Goal: Task Accomplishment & Management: Use online tool/utility

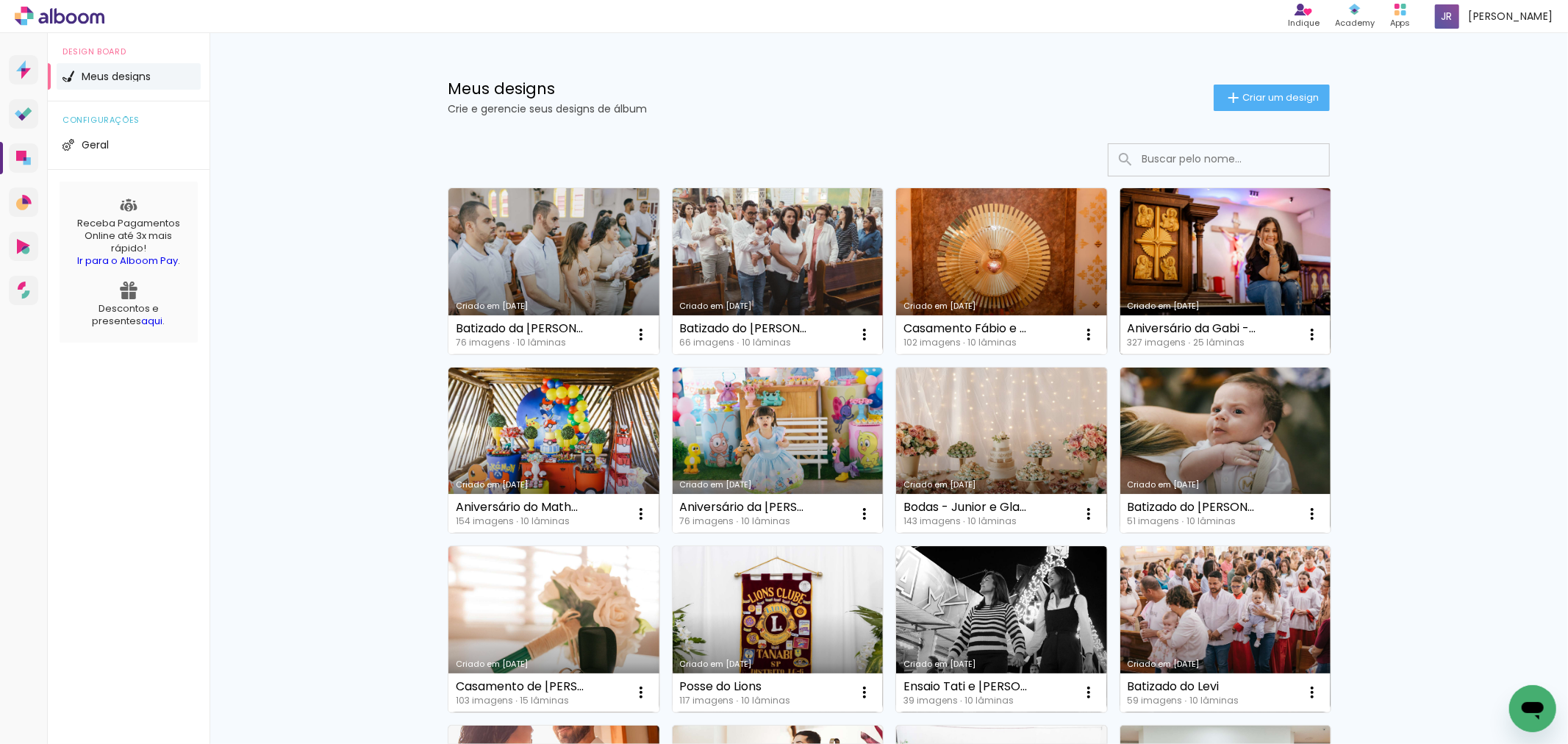
click at [1135, 260] on link "Criado em [DATE]" at bounding box center [1225, 271] width 211 height 166
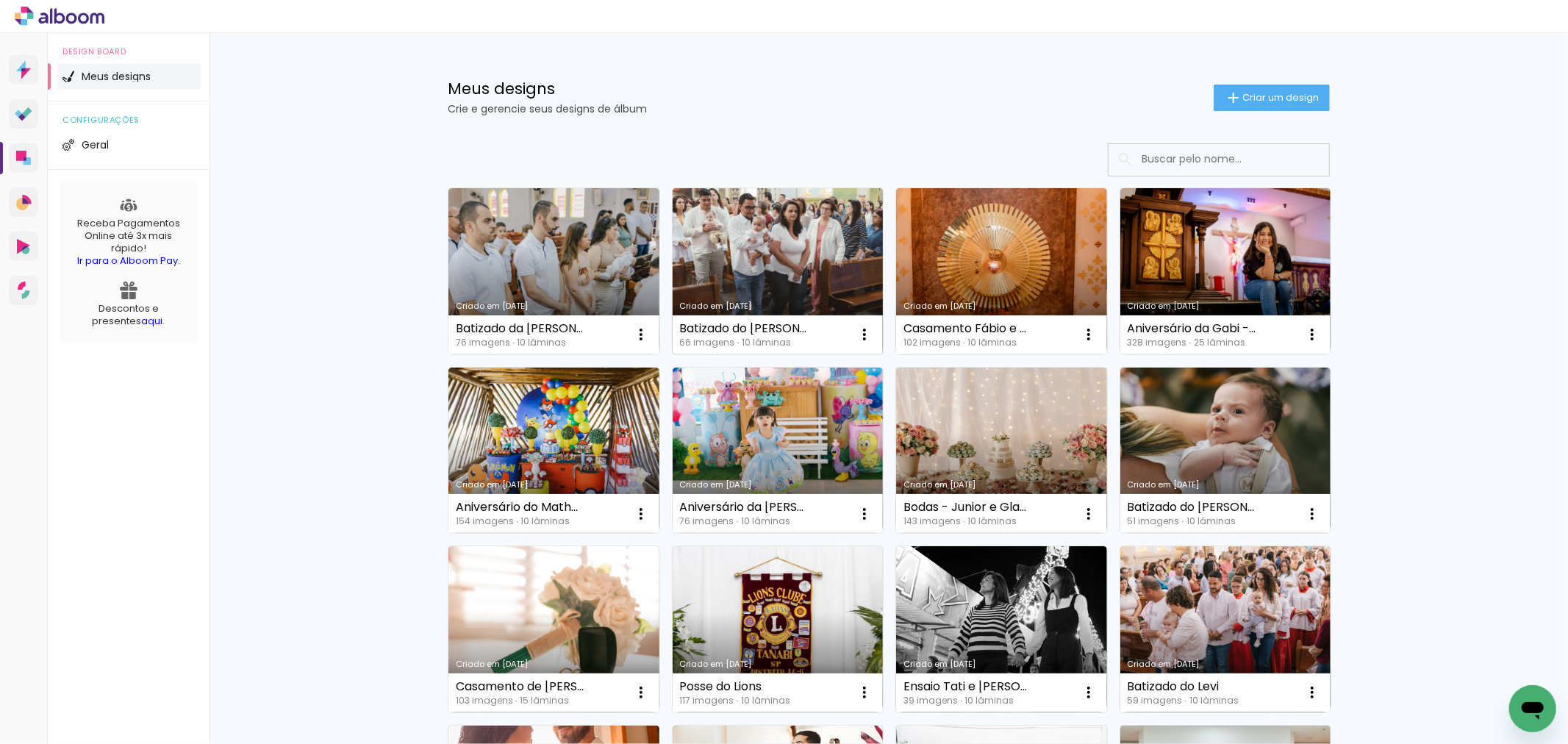
click at [758, 273] on link "Criado em [DATE]" at bounding box center [778, 271] width 211 height 166
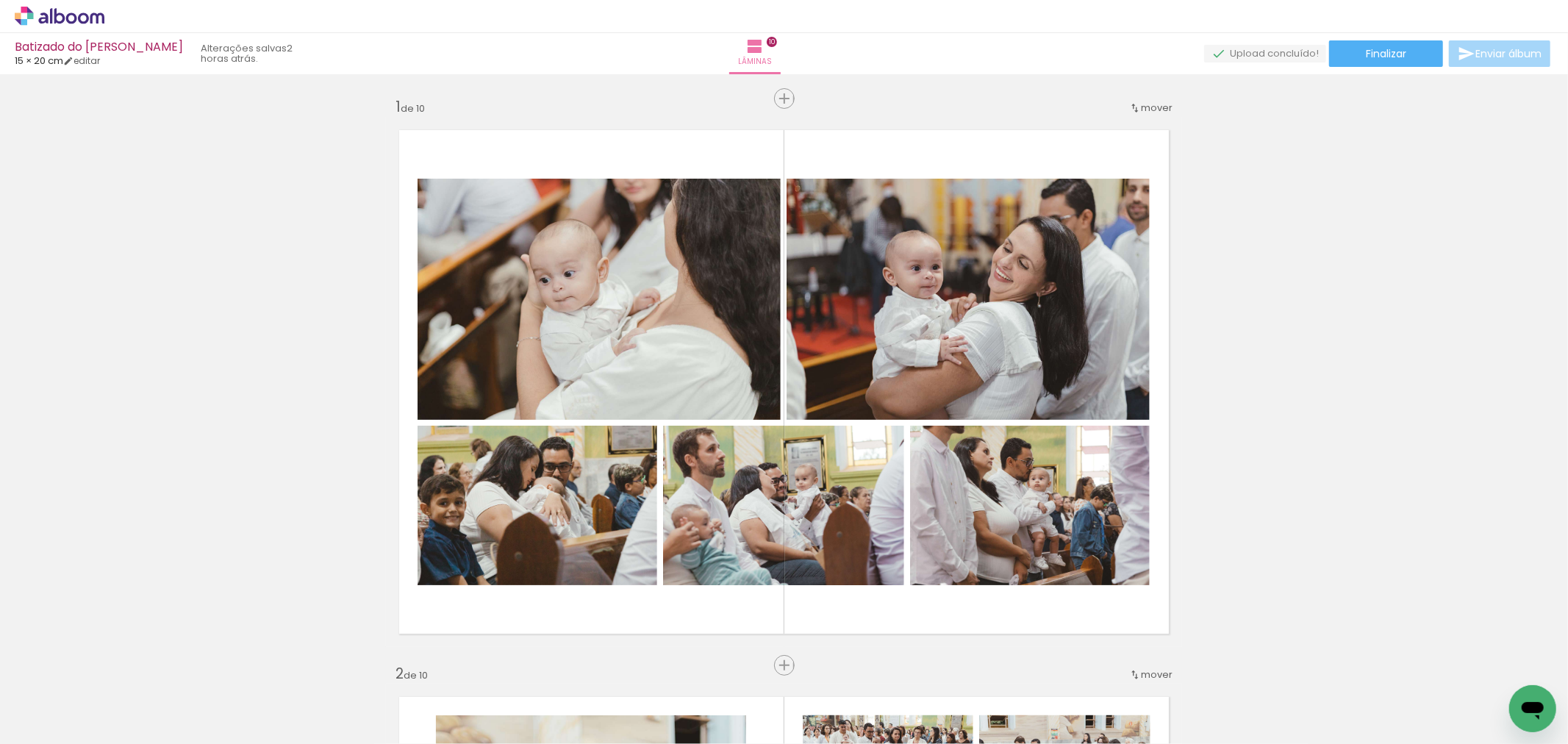
click at [57, 16] on icon at bounding box center [60, 16] width 90 height 19
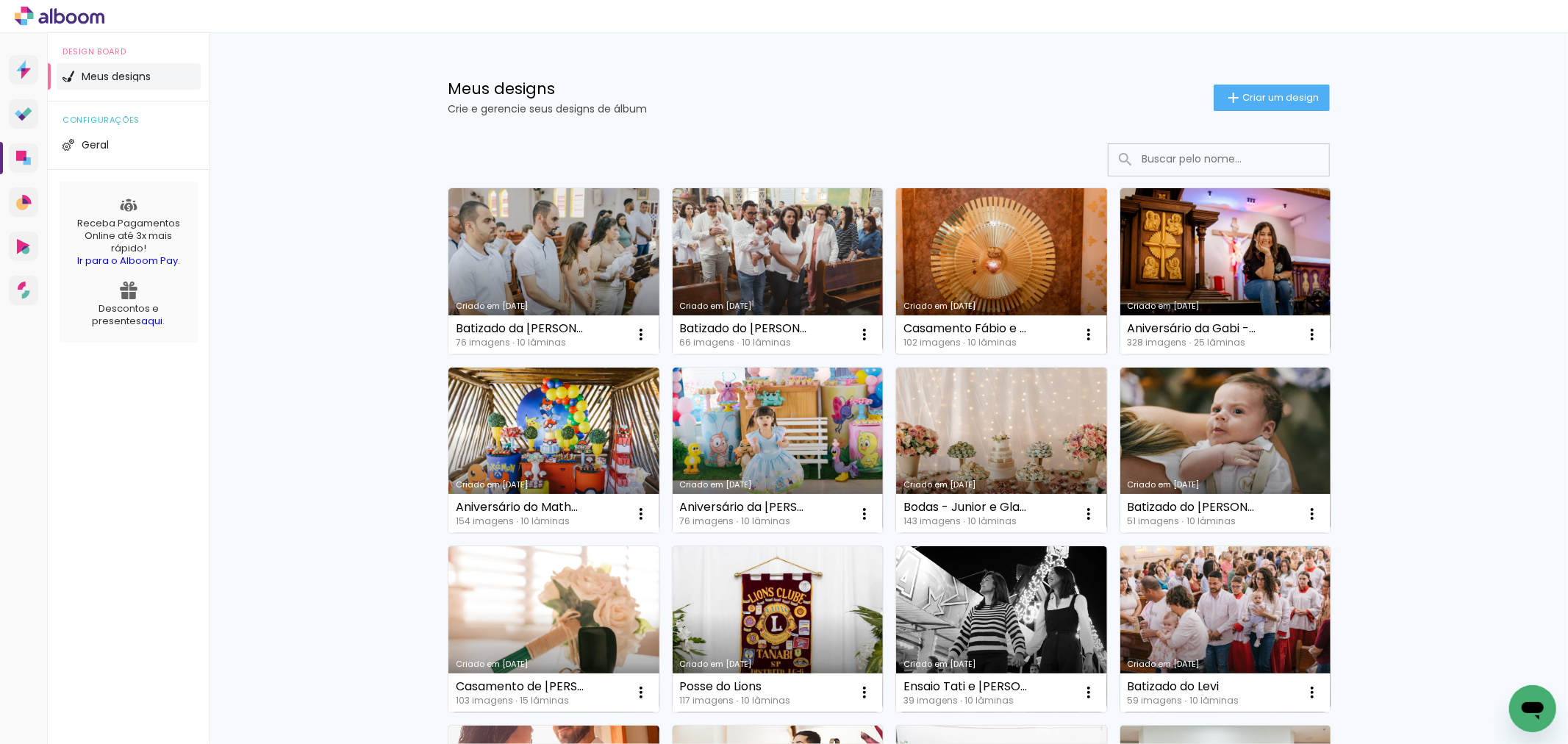
click at [1012, 252] on link "Criado em [DATE]" at bounding box center [1001, 271] width 211 height 166
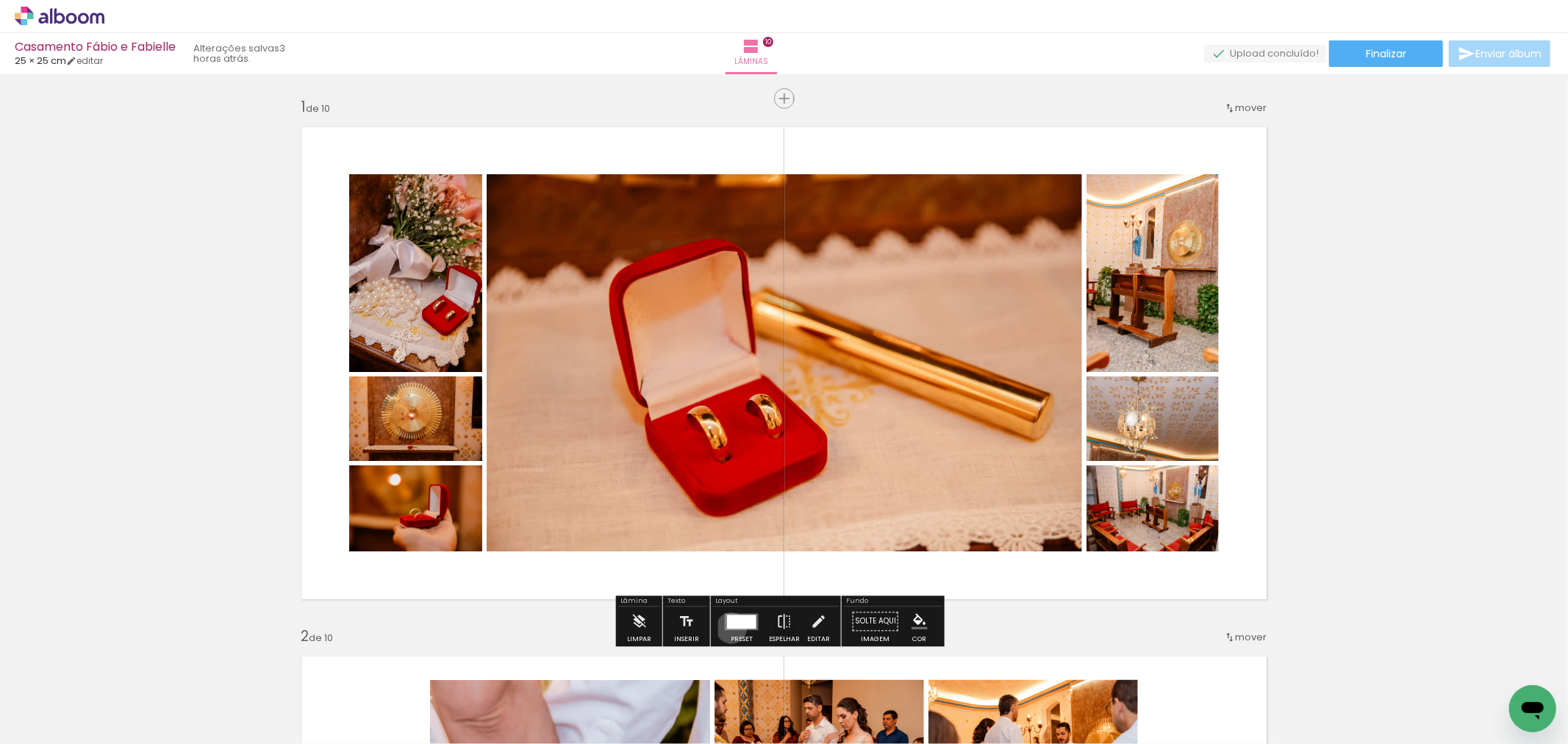
click at [728, 628] on div at bounding box center [741, 622] width 29 height 14
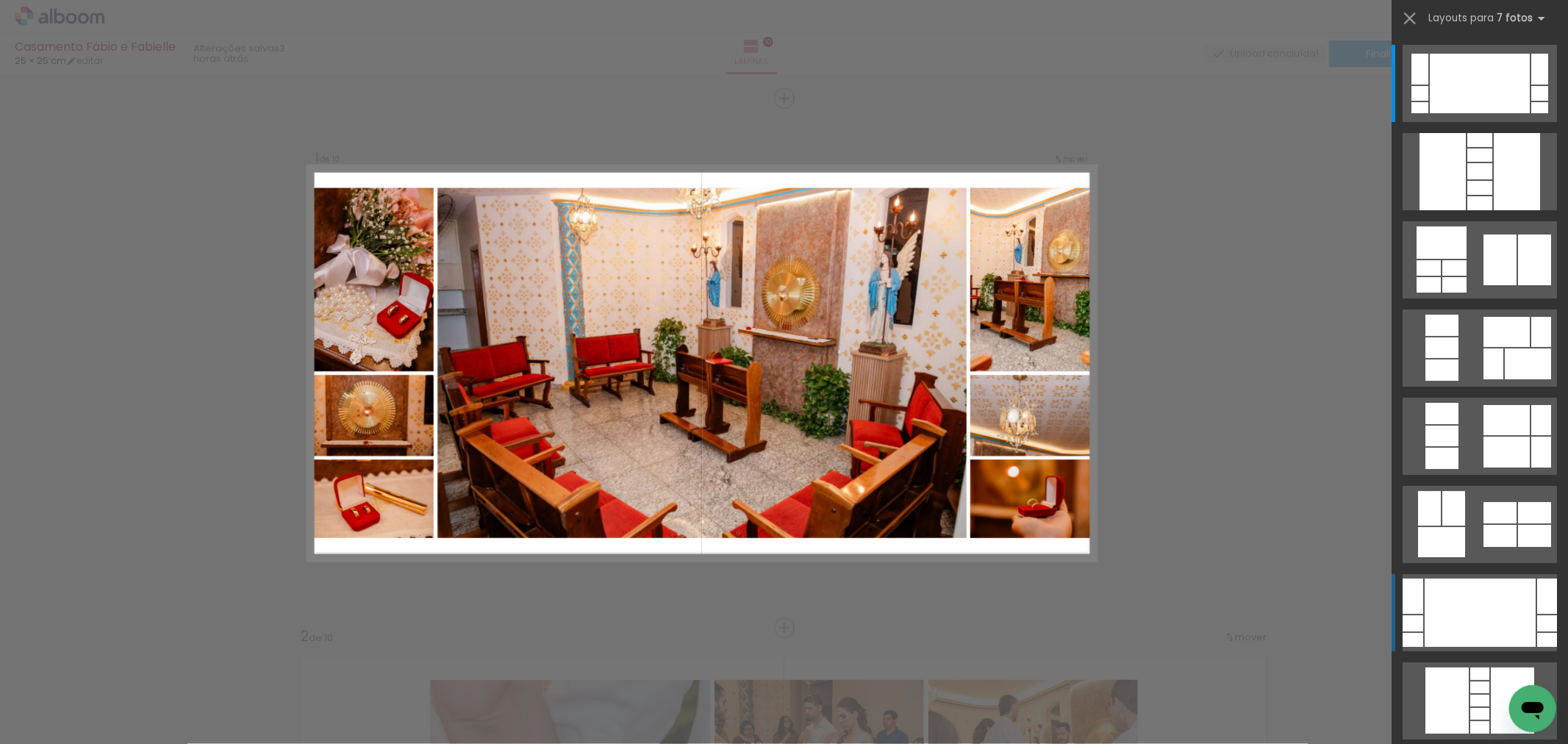
click at [1460, 113] on div at bounding box center [1480, 83] width 100 height 60
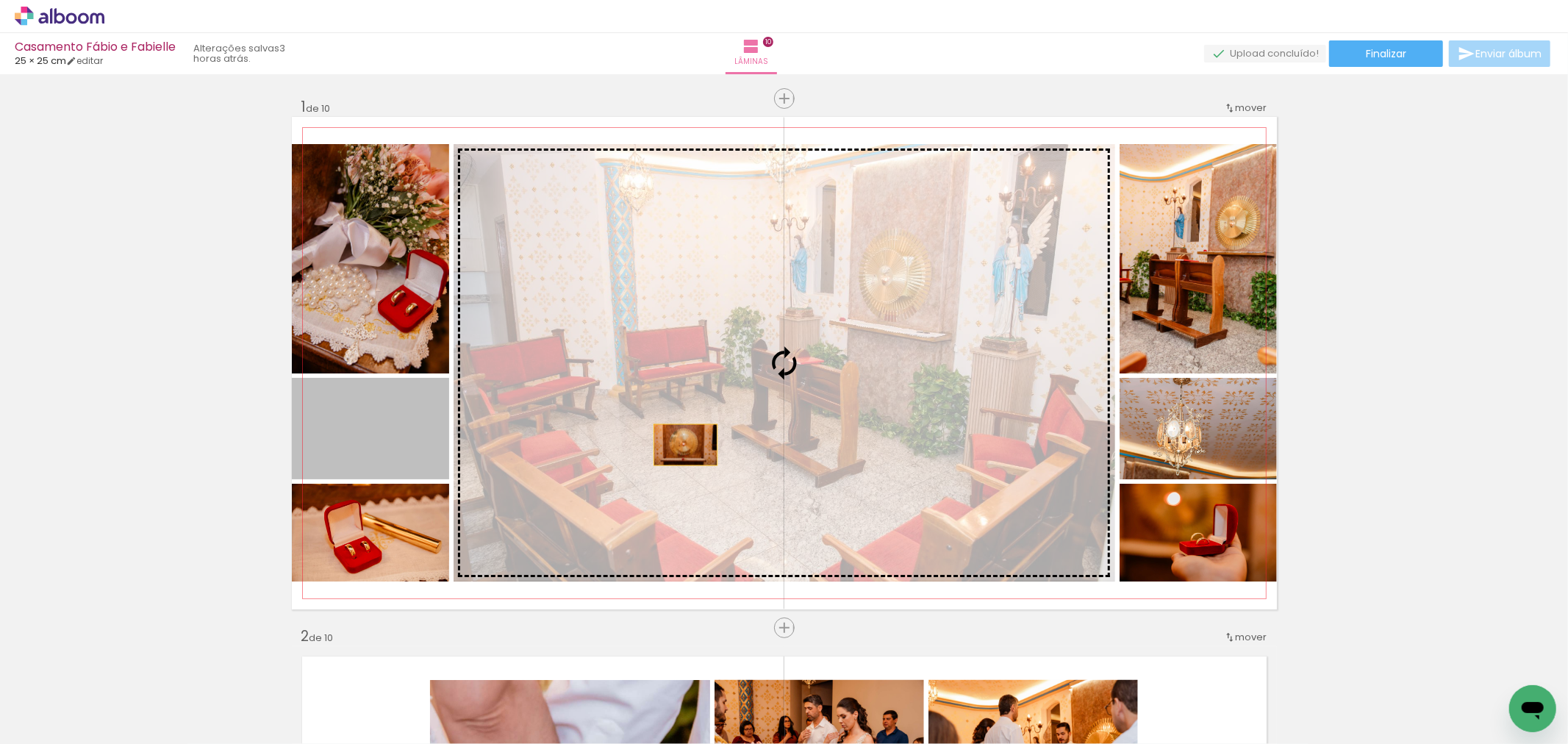
drag, startPoint x: 412, startPoint y: 449, endPoint x: 679, endPoint y: 445, distance: 267.0
click at [0, 0] on slot at bounding box center [0, 0] width 0 height 0
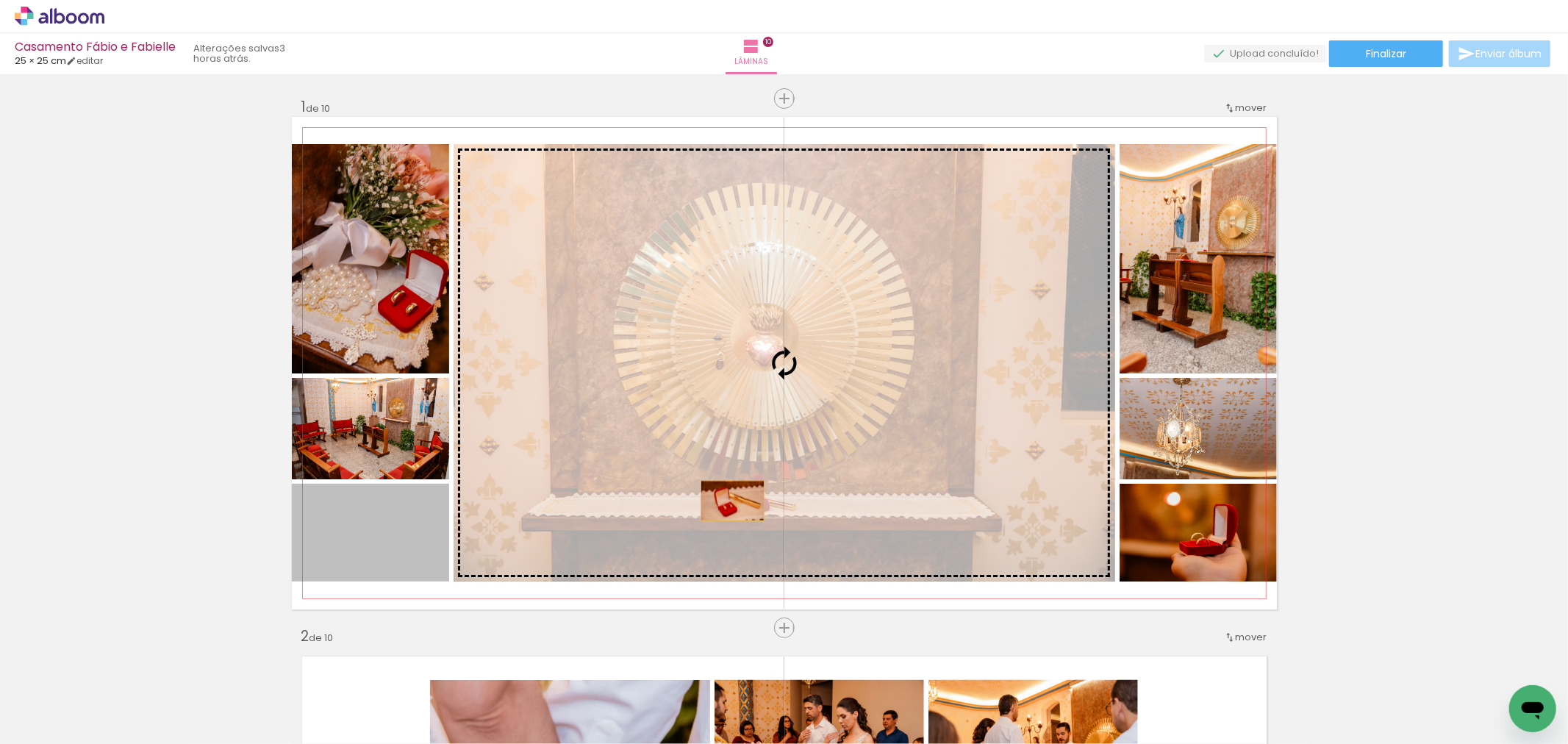
drag, startPoint x: 386, startPoint y: 555, endPoint x: 729, endPoint y: 501, distance: 347.2
click at [0, 0] on slot at bounding box center [0, 0] width 0 height 0
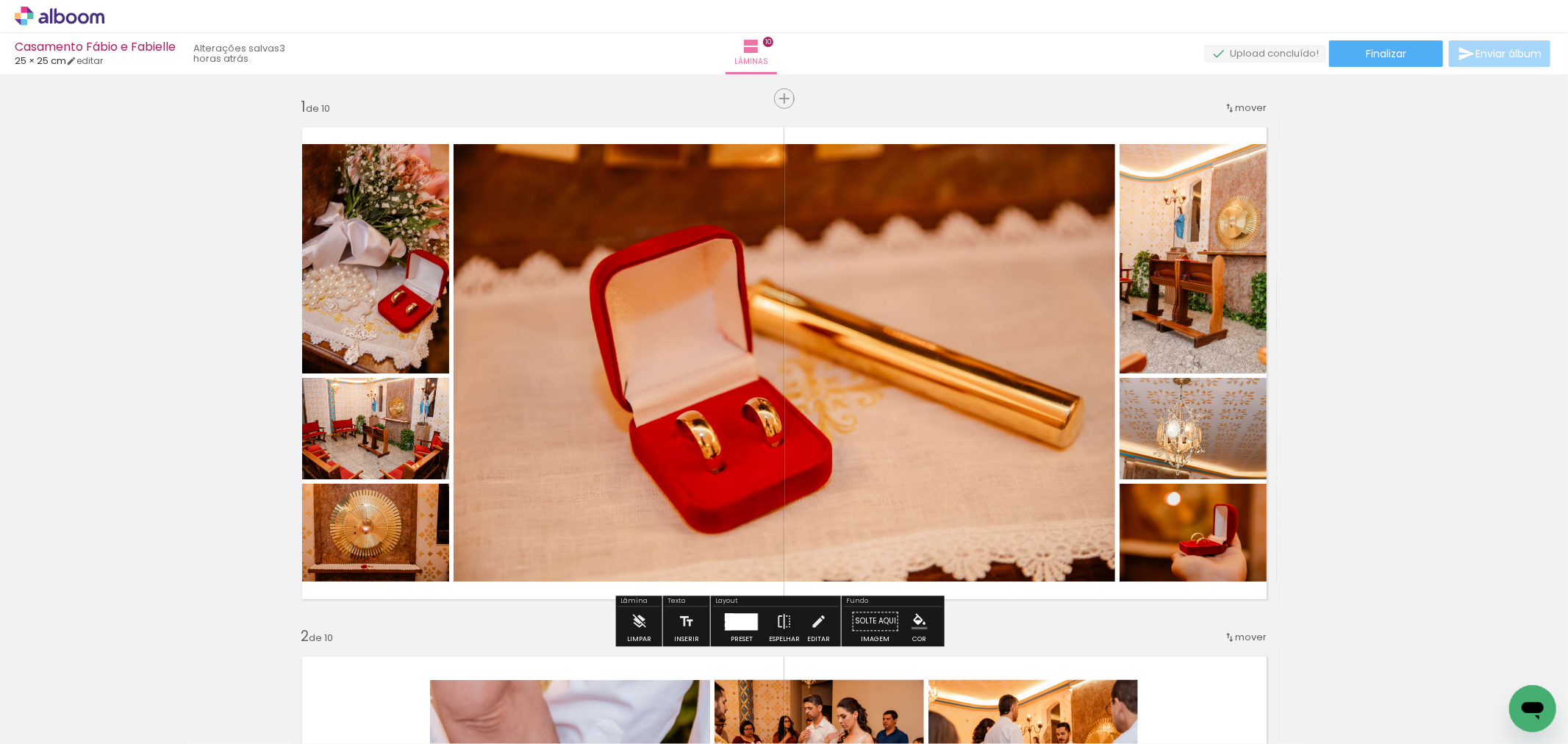
click at [744, 624] on div at bounding box center [741, 622] width 32 height 17
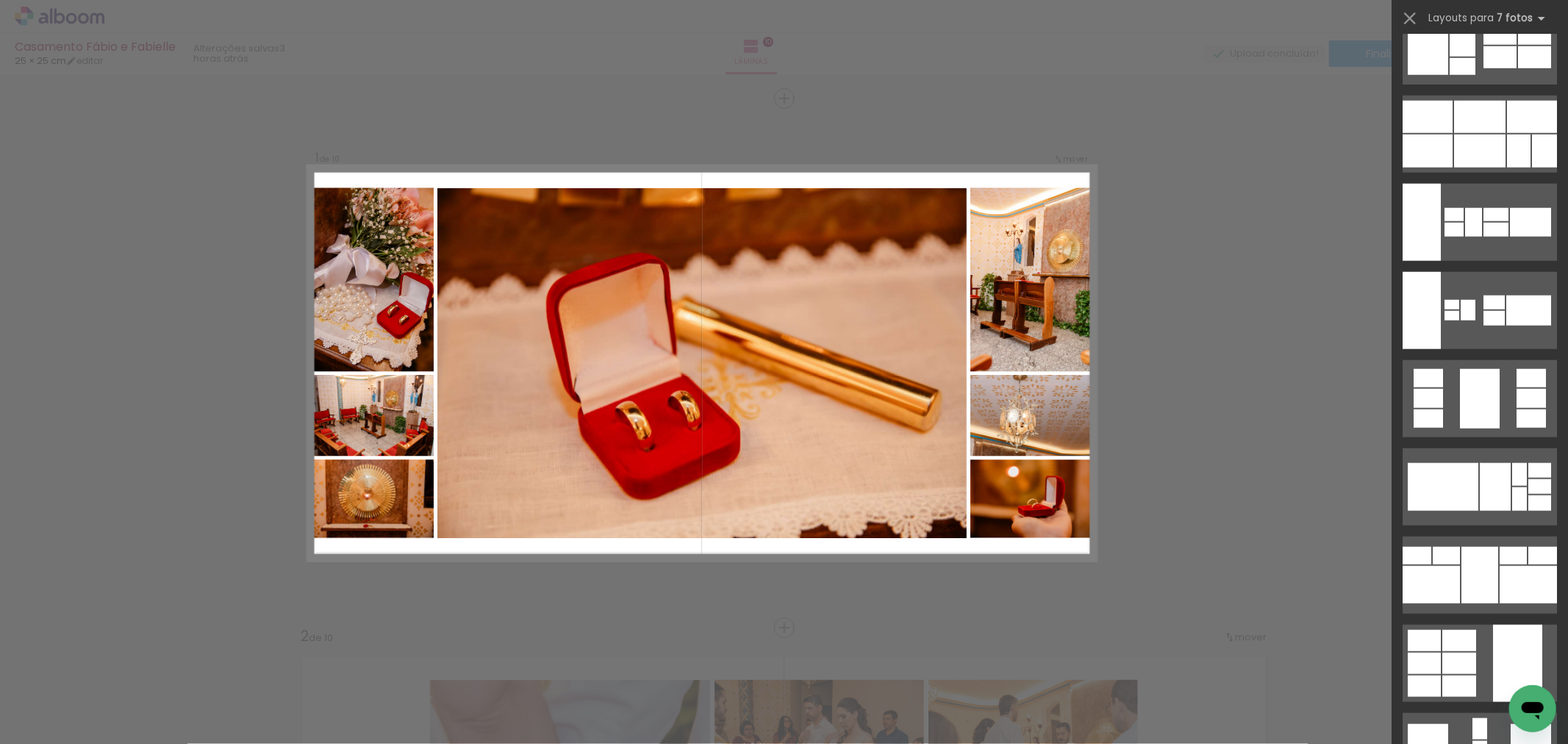
scroll to position [1449, 0]
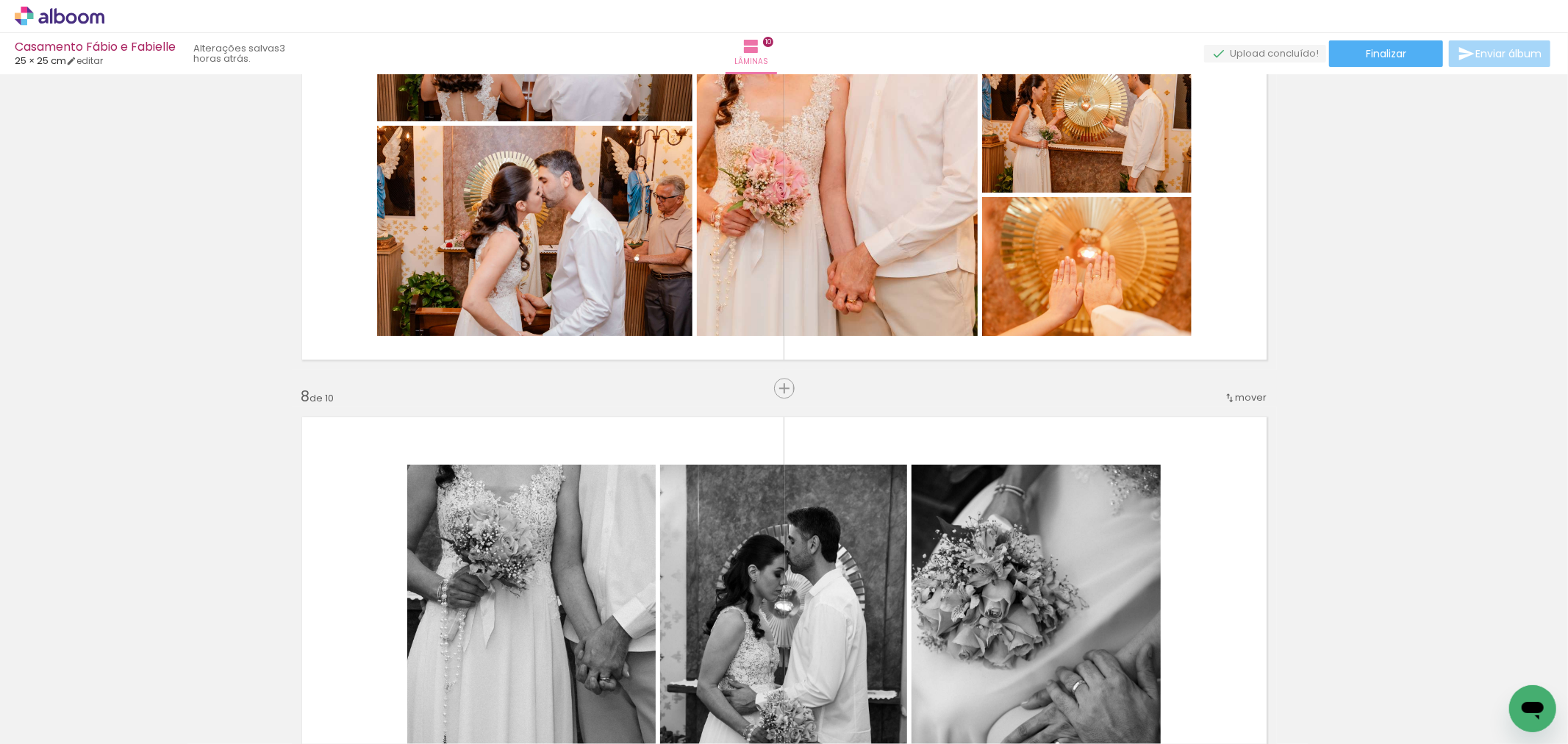
scroll to position [3218, 0]
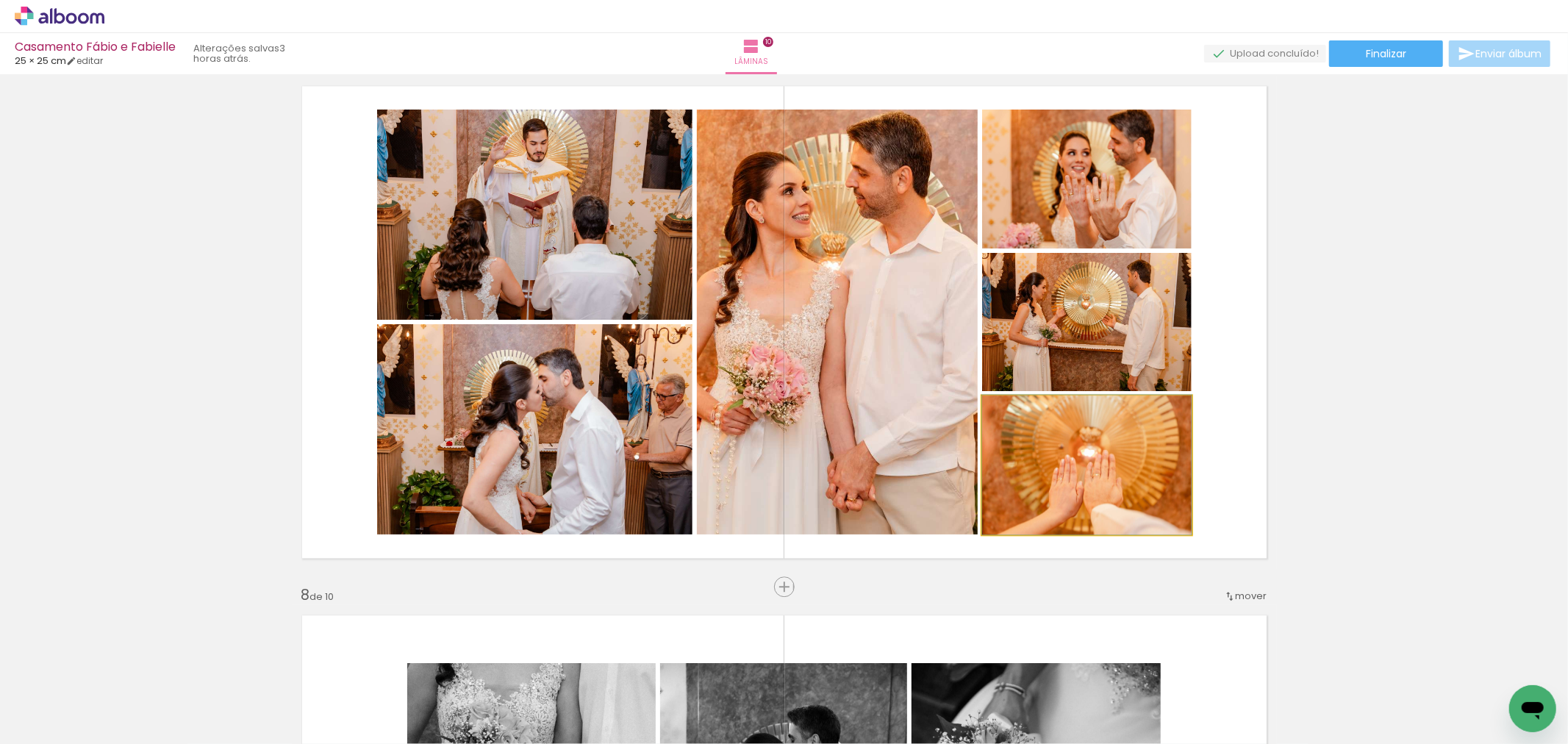
click at [1107, 491] on quentale-photo at bounding box center [1087, 465] width 210 height 139
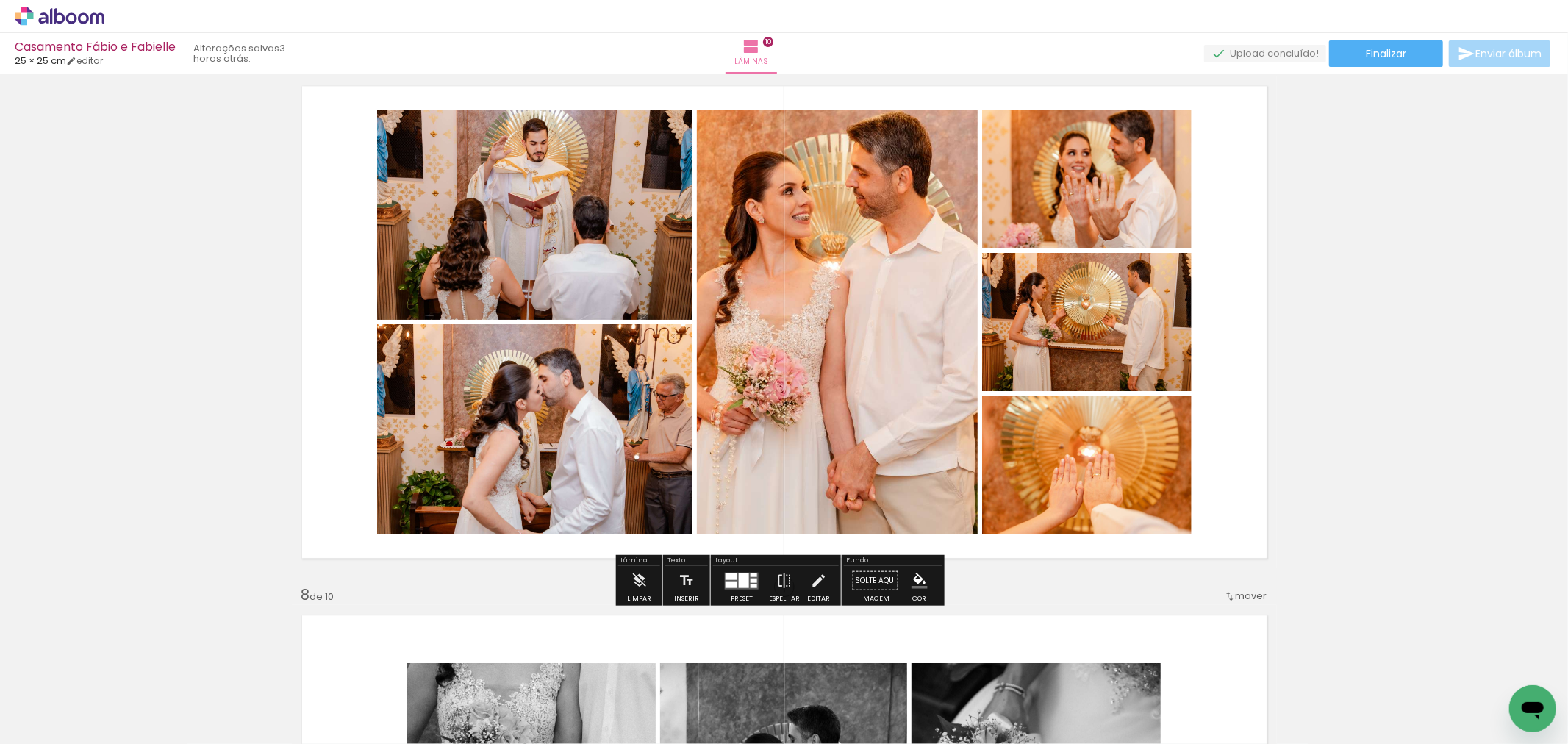
click at [1366, 56] on span "Finalizar" at bounding box center [1386, 53] width 41 height 10
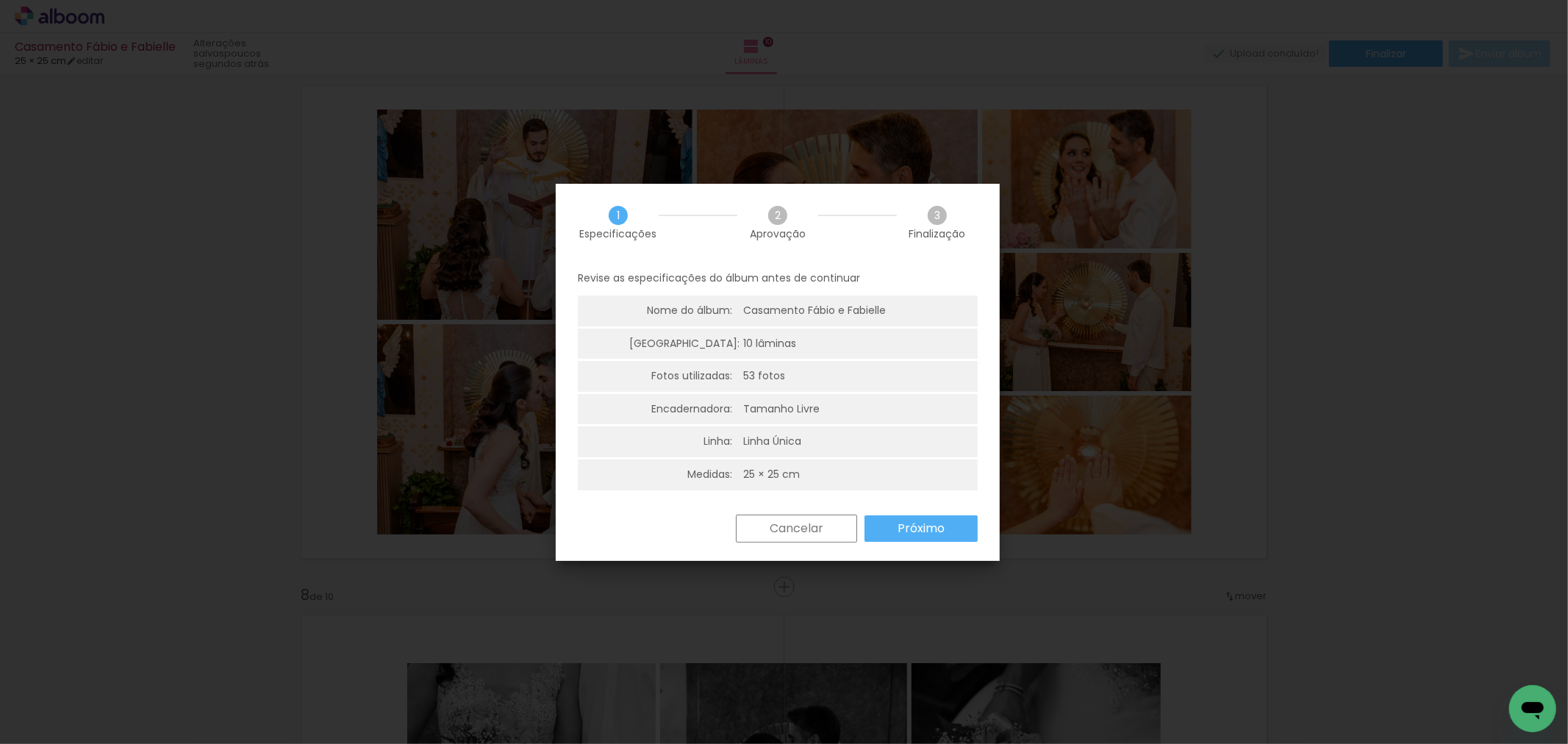
click at [928, 519] on paper-button "Próximo" at bounding box center [921, 529] width 113 height 27
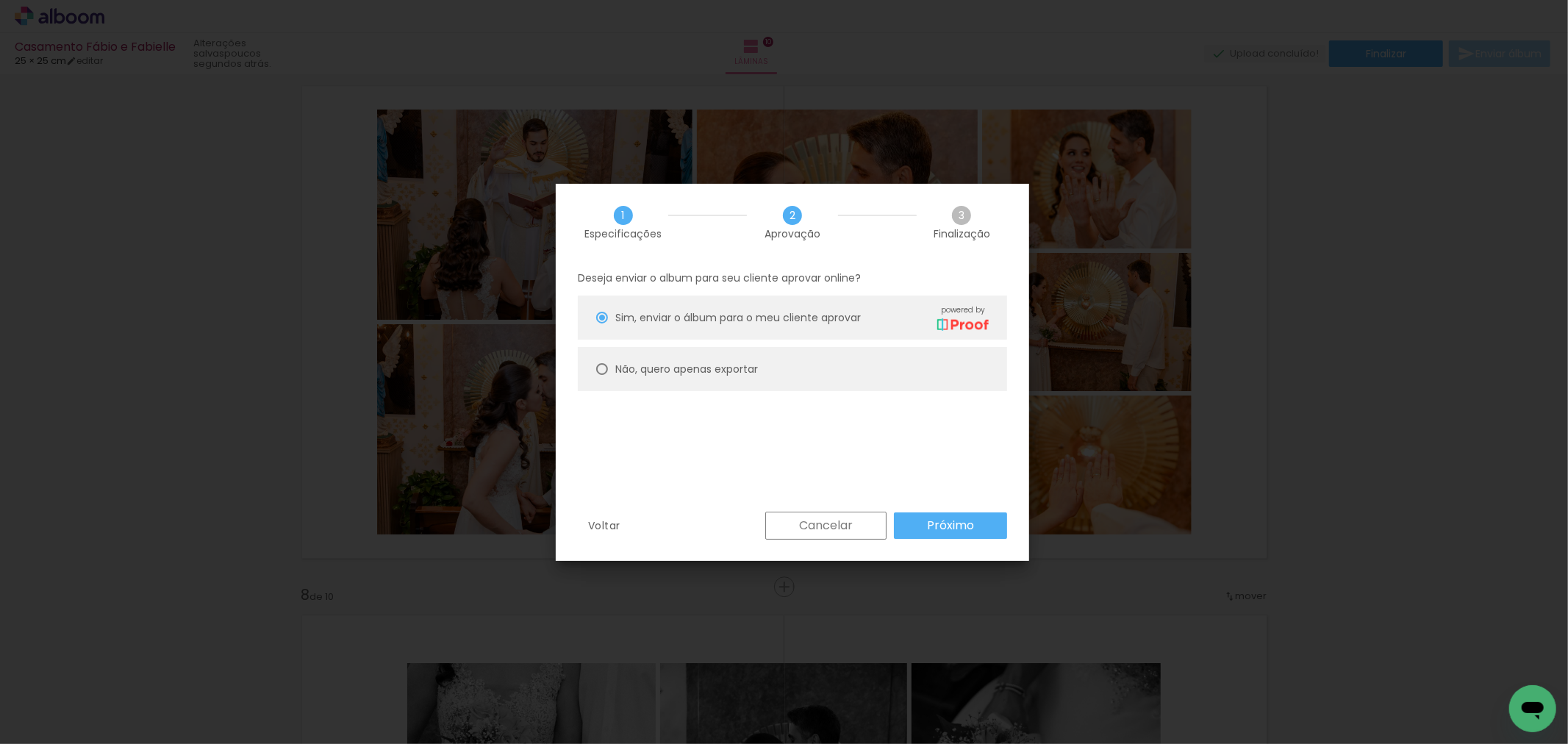
click at [921, 524] on paper-button "Próximo" at bounding box center [950, 526] width 113 height 27
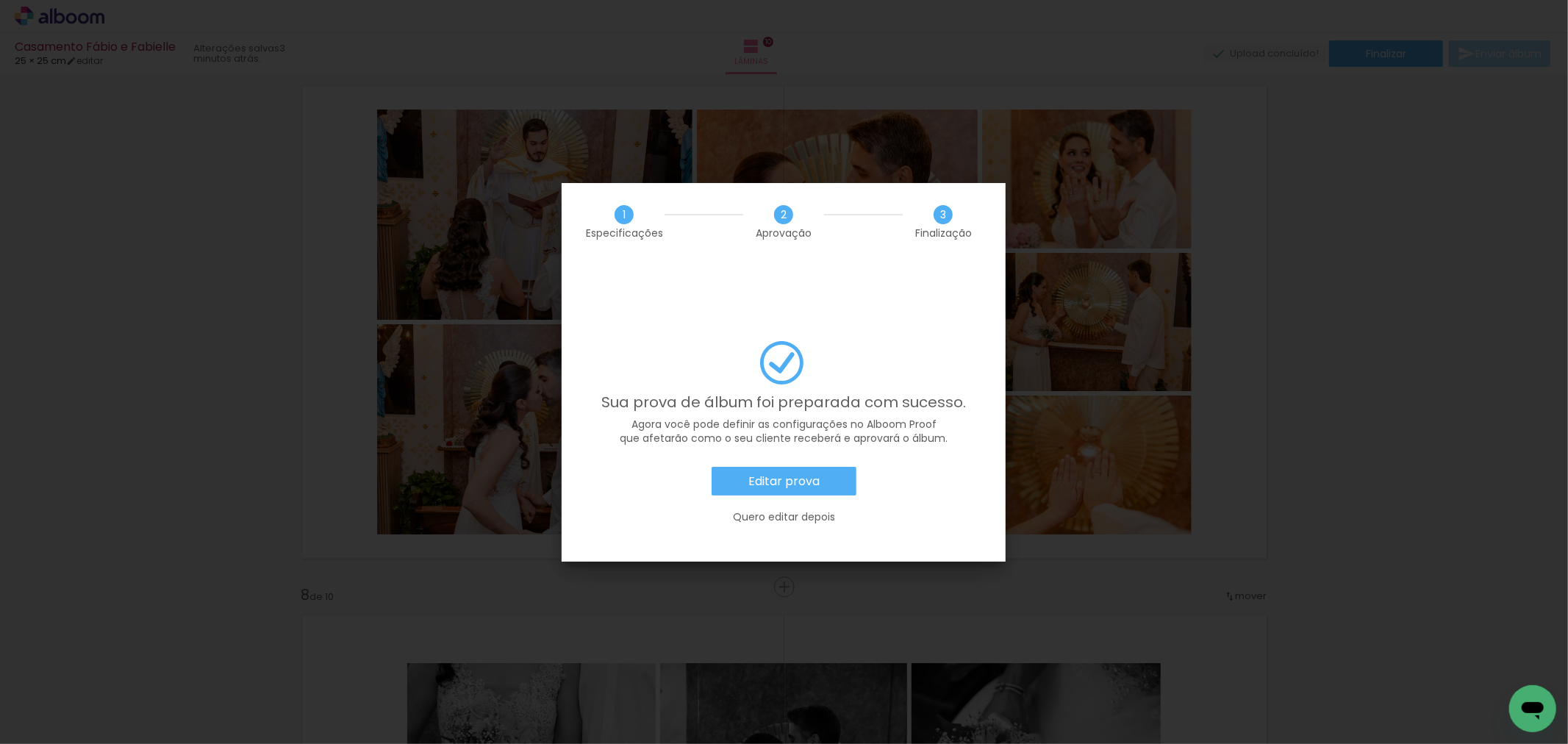
scroll to position [1449, 0]
click at [787, 467] on paper-button "Editar prova" at bounding box center [784, 482] width 145 height 29
